Goal: Task Accomplishment & Management: Manage account settings

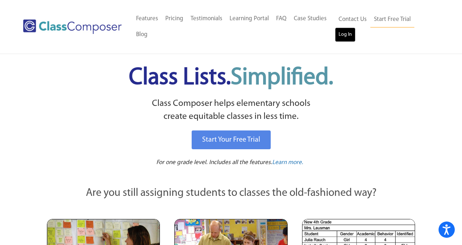
click at [350, 33] on link "Log In" at bounding box center [345, 34] width 21 height 14
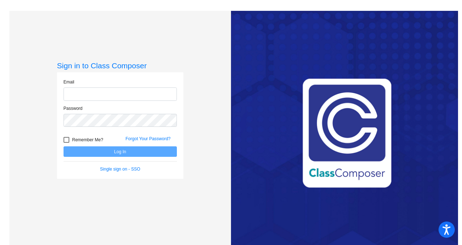
type input "tudman@blainesd.org"
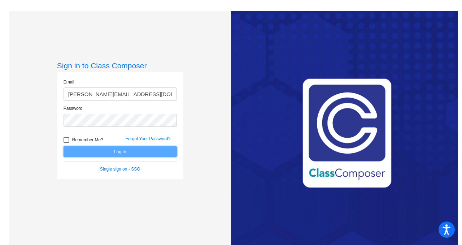
click at [156, 148] on button "Log In" at bounding box center [119, 151] width 113 height 10
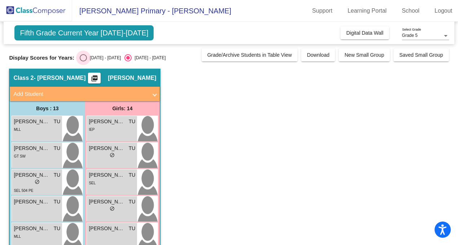
click at [82, 58] on div "Select an option" at bounding box center [83, 57] width 7 height 7
click at [83, 61] on input "2024 - 2025" at bounding box center [83, 61] width 0 height 0
radio input "true"
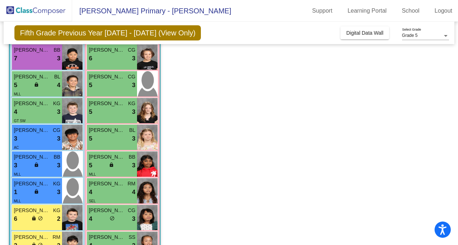
scroll to position [129, 0]
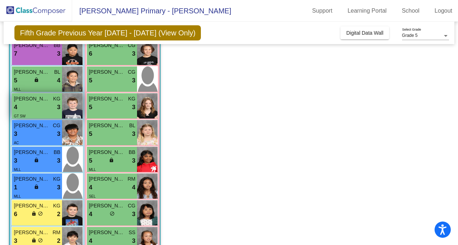
click at [31, 96] on span "BENJAMIN SMITH" at bounding box center [32, 99] width 36 height 8
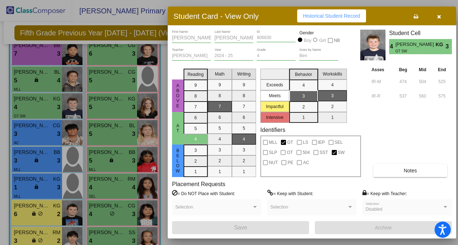
click at [438, 22] on button "button" at bounding box center [438, 15] width 23 height 13
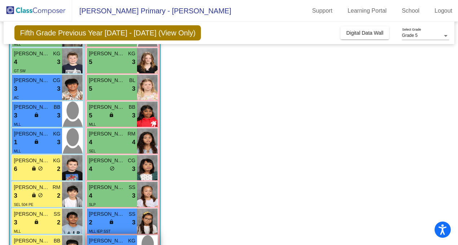
scroll to position [173, 0]
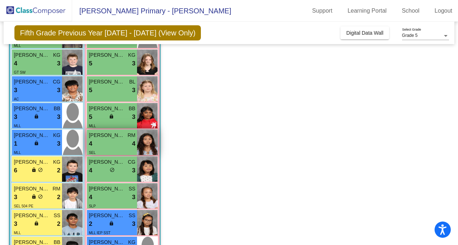
click at [139, 142] on img at bounding box center [147, 141] width 21 height 25
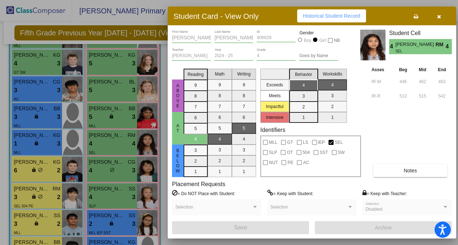
click at [440, 17] on icon "button" at bounding box center [439, 16] width 4 height 5
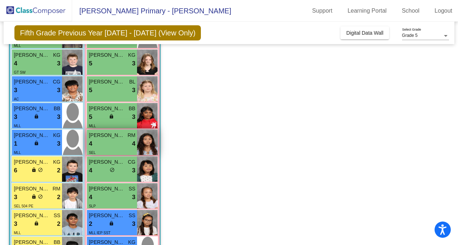
click at [146, 141] on img at bounding box center [147, 141] width 21 height 25
